Goal: Task Accomplishment & Management: Use online tool/utility

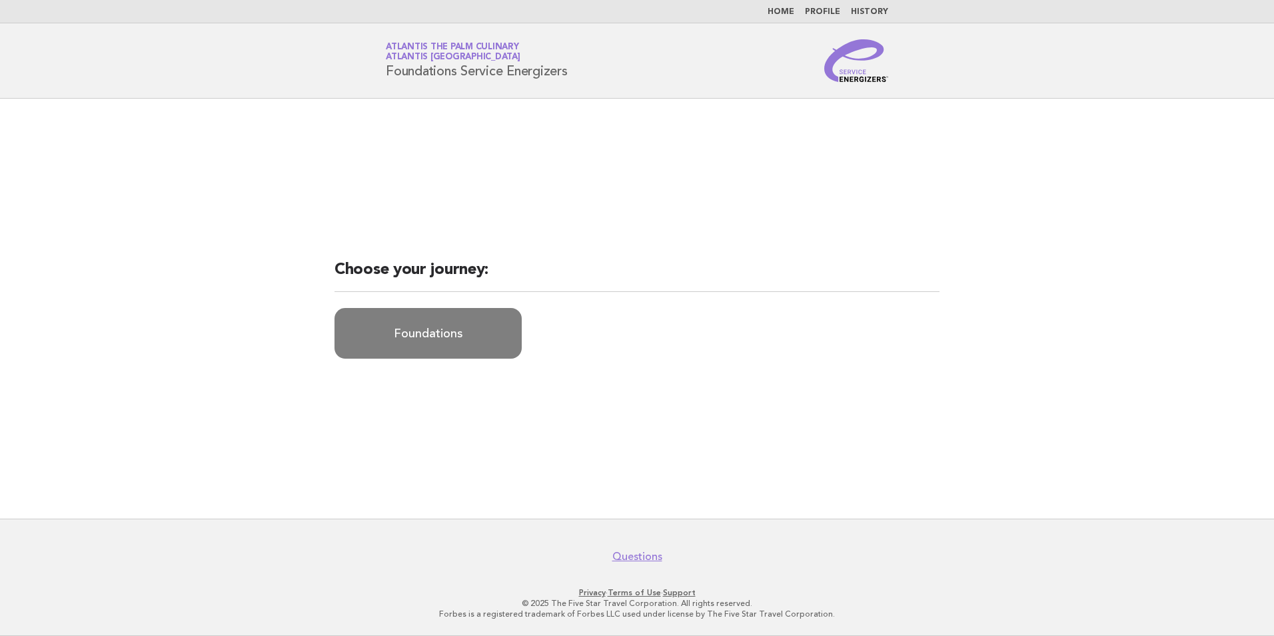
click at [403, 350] on link "Foundations" at bounding box center [428, 333] width 187 height 51
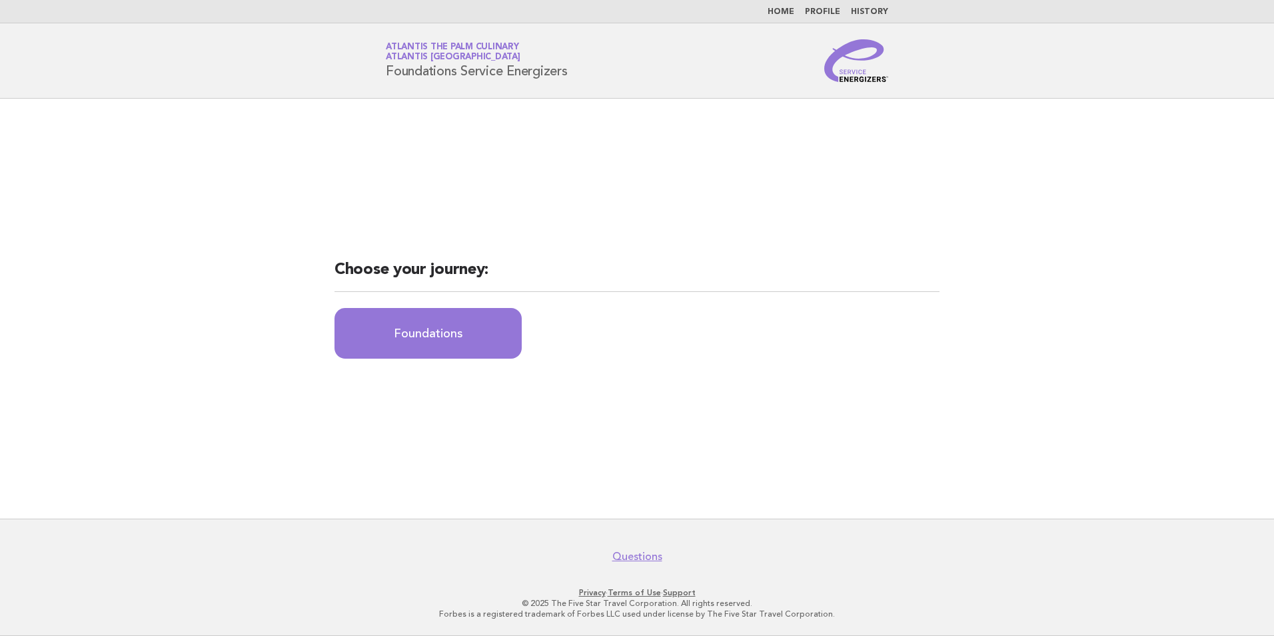
click at [406, 43] on link "Atlantis The Palm Culinary Atlantis [GEOGRAPHIC_DATA]" at bounding box center [453, 52] width 135 height 19
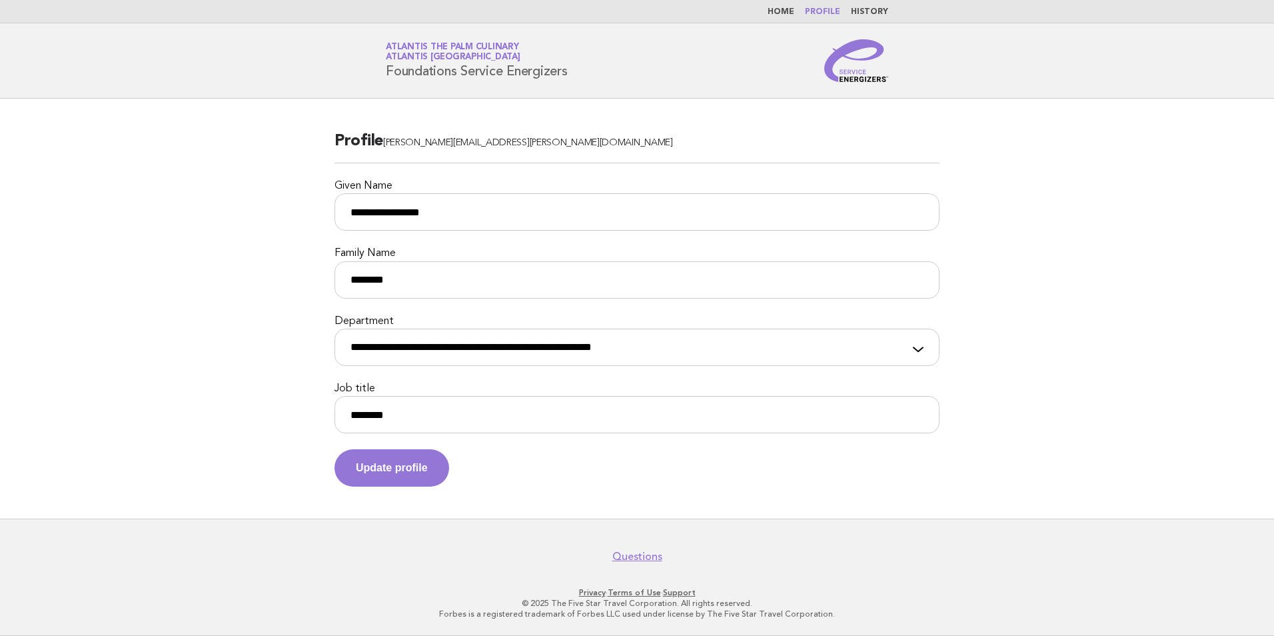
click at [865, 58] on img at bounding box center [856, 60] width 64 height 43
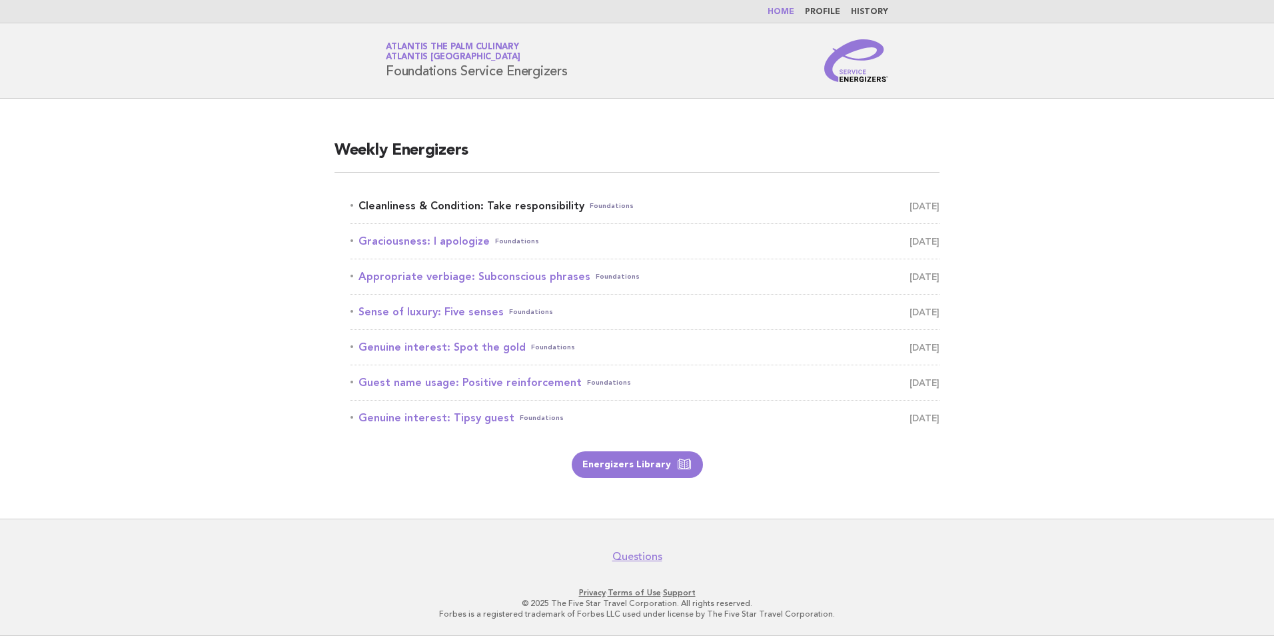
click at [459, 212] on link "Cleanliness & Condition: Take responsibility Foundations September 8" at bounding box center [645, 206] width 589 height 19
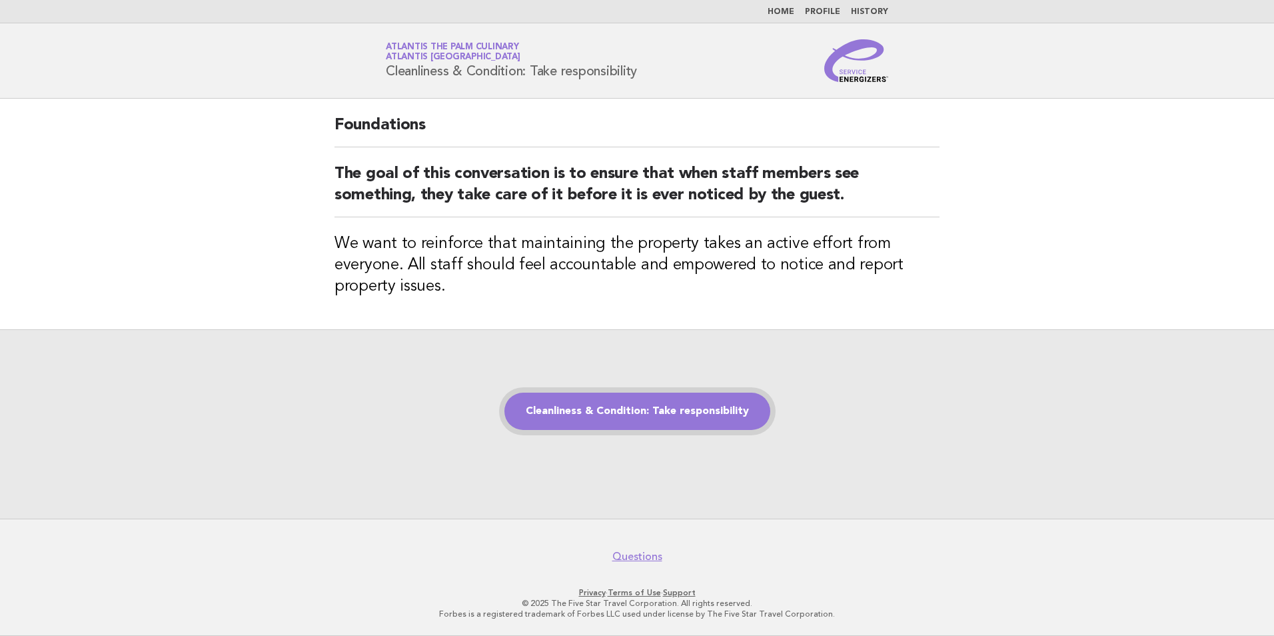
click at [707, 416] on link "Cleanliness & Condition: Take responsibility" at bounding box center [638, 411] width 266 height 37
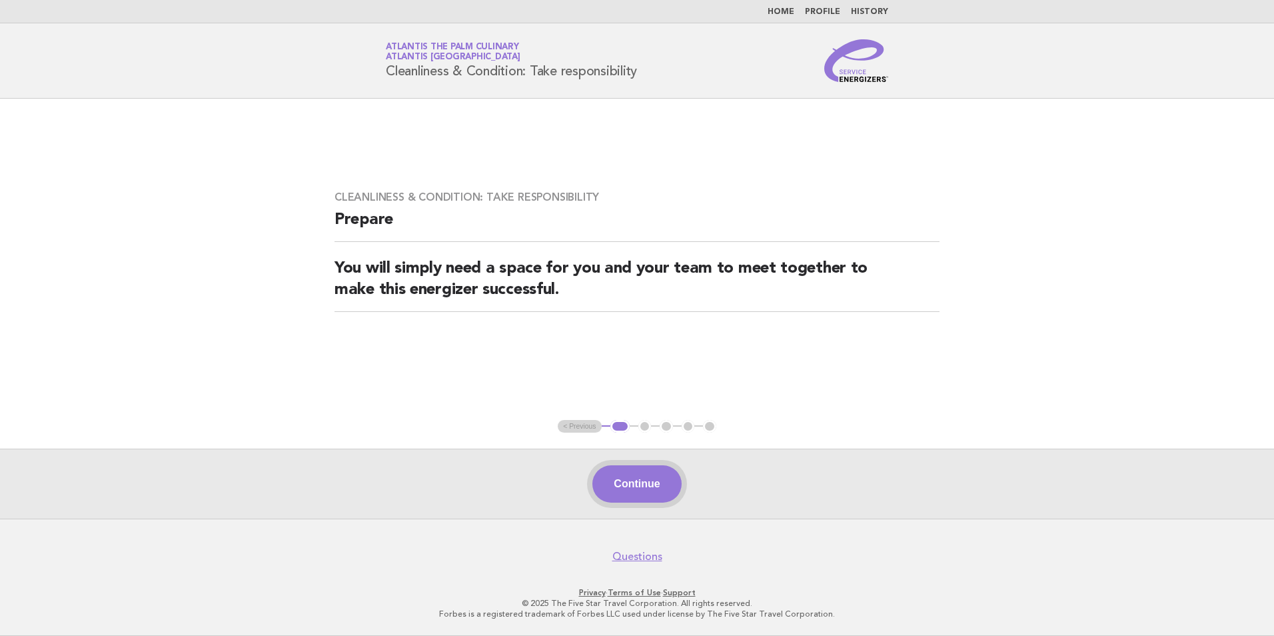
click at [671, 487] on button "Continue" at bounding box center [637, 483] width 89 height 37
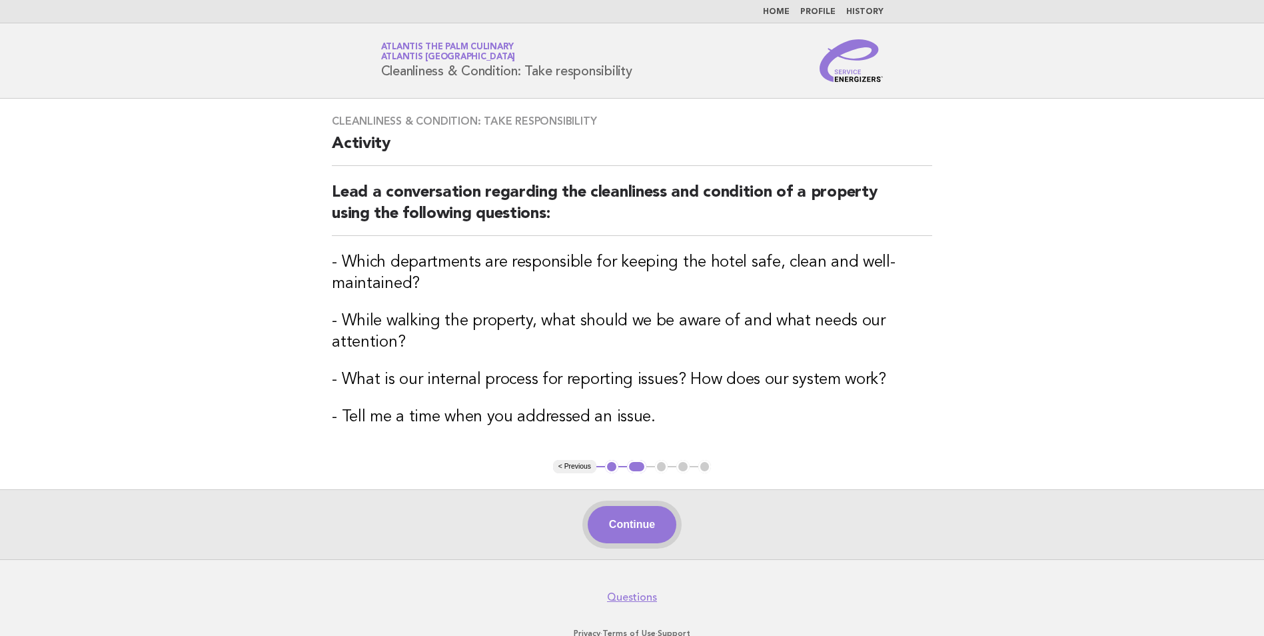
click at [649, 519] on button "Continue" at bounding box center [632, 524] width 89 height 37
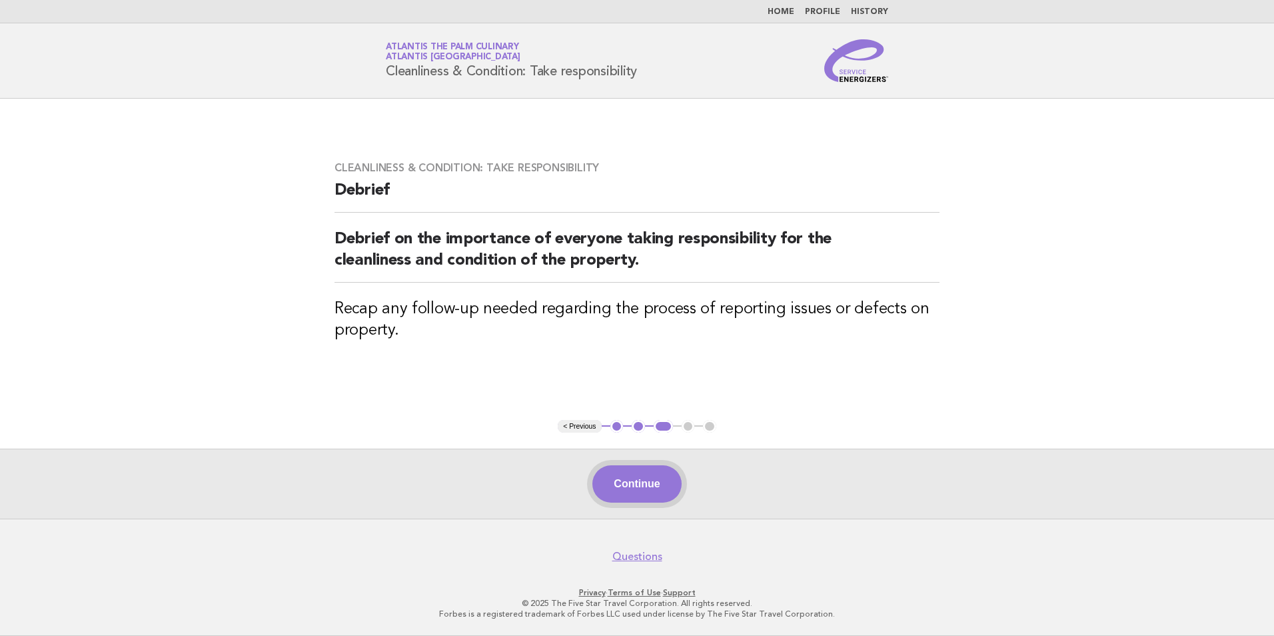
click at [645, 502] on button "Continue" at bounding box center [637, 483] width 89 height 37
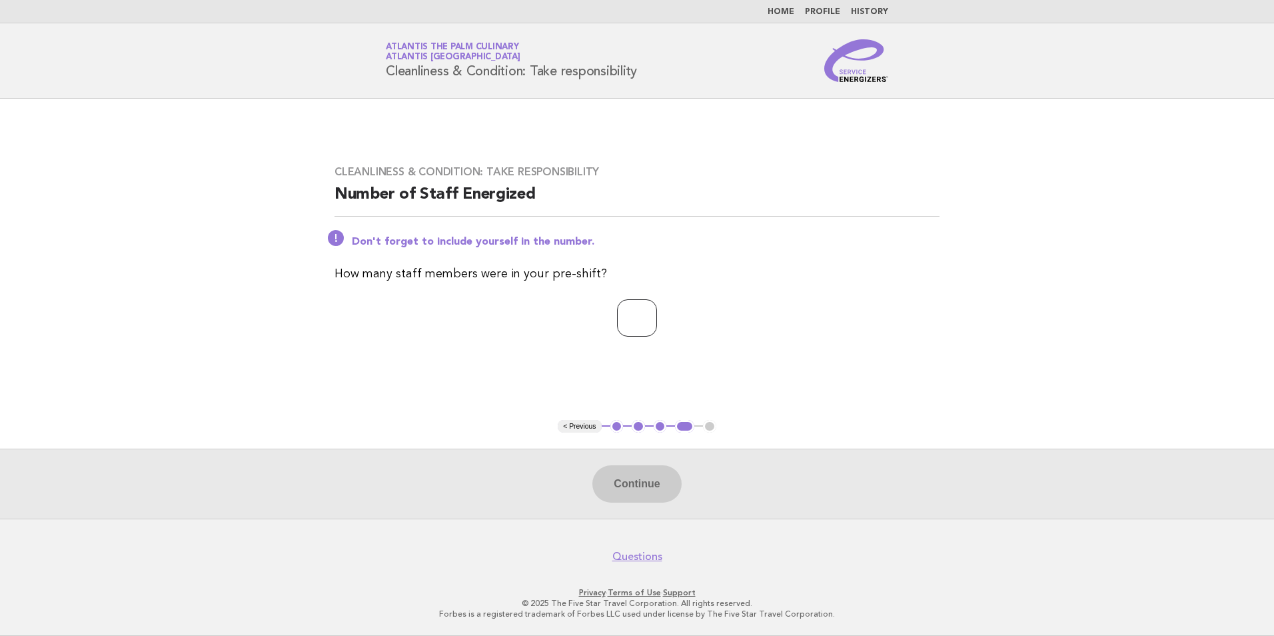
click at [617, 321] on input "number" at bounding box center [637, 317] width 40 height 37
type input "**"
click at [639, 472] on button "Continue" at bounding box center [637, 483] width 89 height 37
